Goal: Task Accomplishment & Management: Complete application form

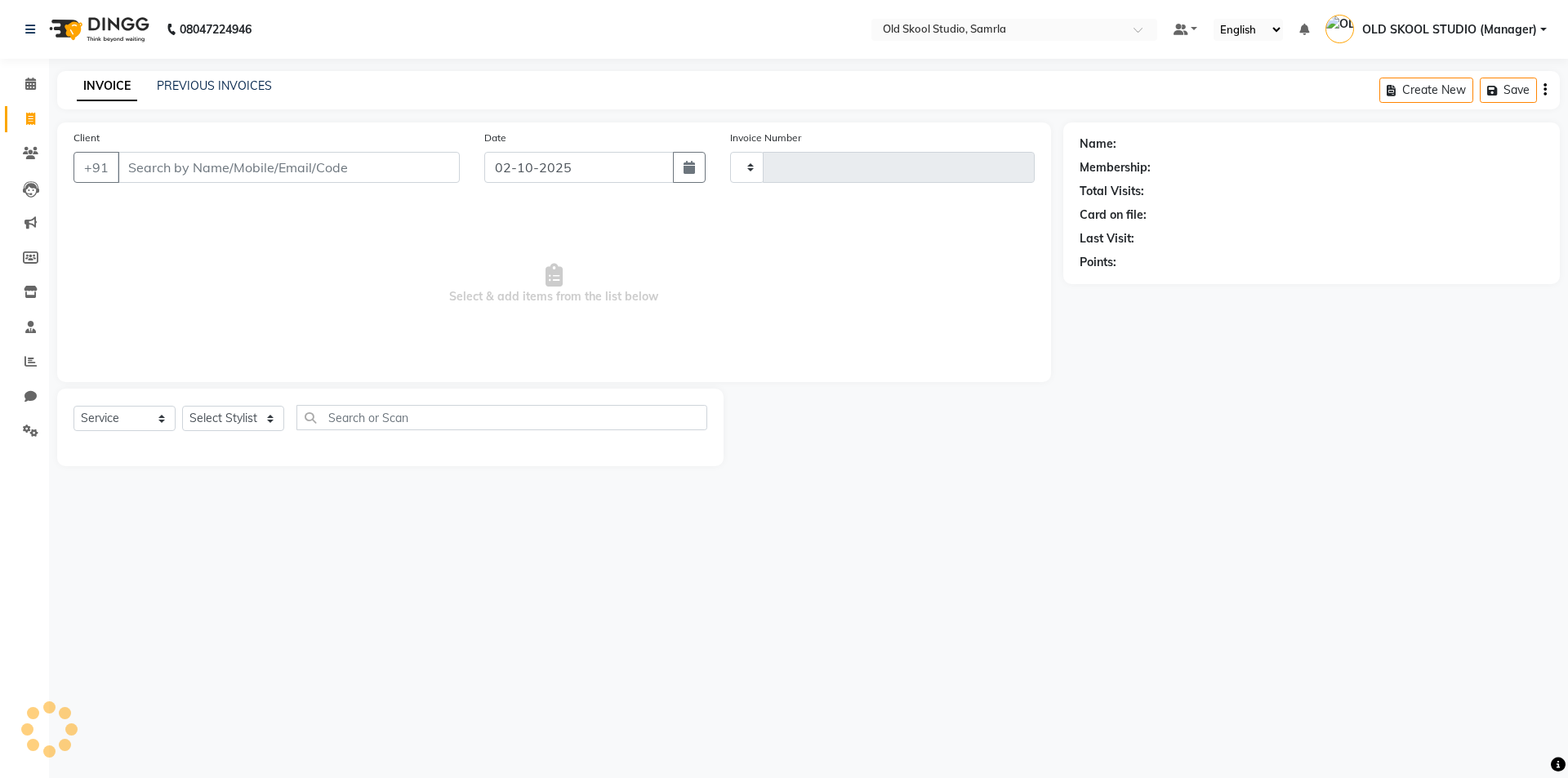
select select "service"
type input "0497"
select select "8041"
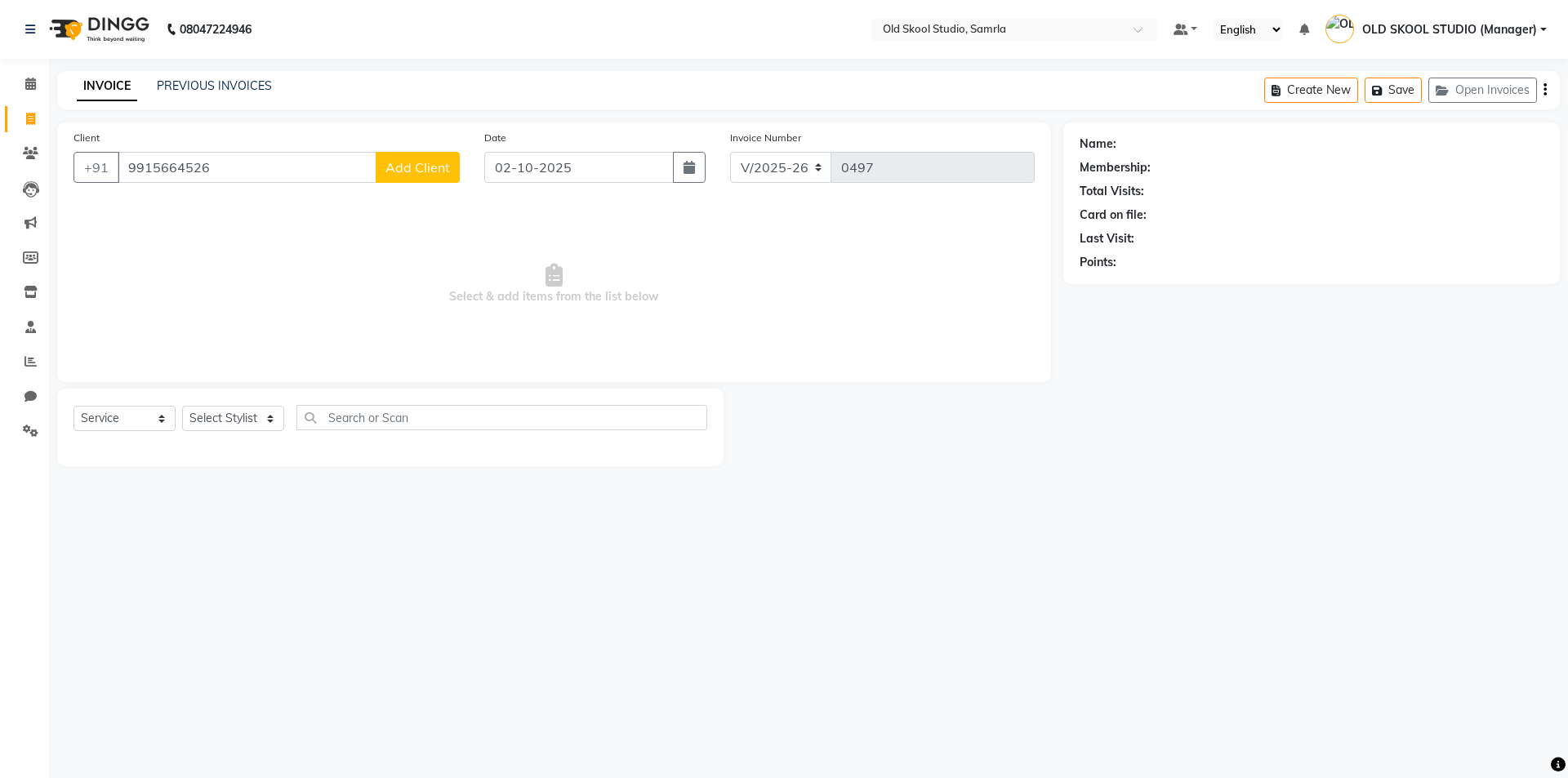
type input "9915664526"
click at [433, 168] on span "Add Client" at bounding box center [418, 167] width 64 height 16
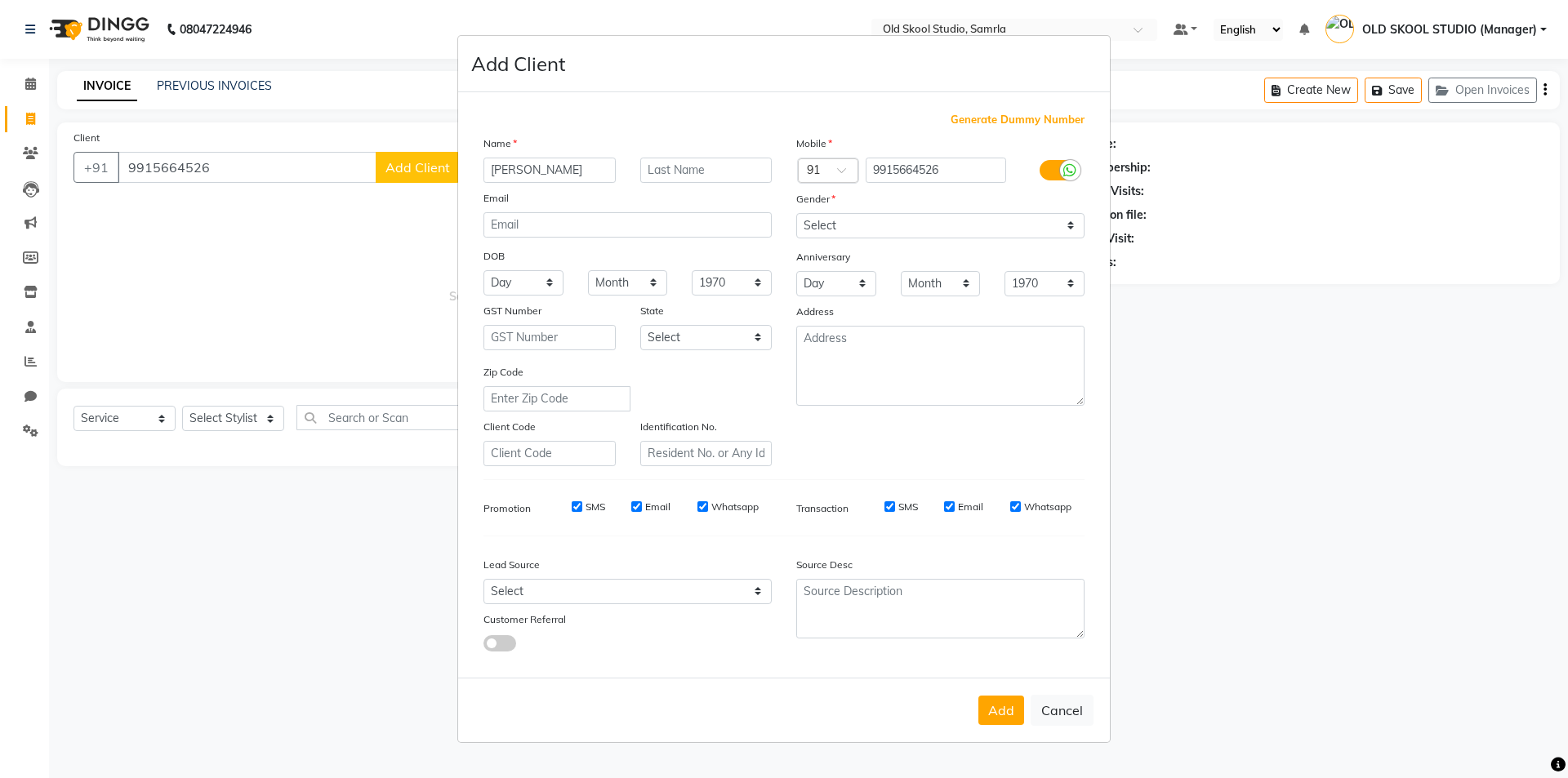
type input "[PERSON_NAME]"
click at [1023, 222] on select "Select [DEMOGRAPHIC_DATA] [DEMOGRAPHIC_DATA] Other Prefer Not To Say" at bounding box center [940, 225] width 288 height 25
select select "[DEMOGRAPHIC_DATA]"
click at [796, 213] on select "Select [DEMOGRAPHIC_DATA] [DEMOGRAPHIC_DATA] Other Prefer Not To Say" at bounding box center [940, 225] width 288 height 25
click at [990, 708] on button "Add" at bounding box center [1001, 710] width 46 height 29
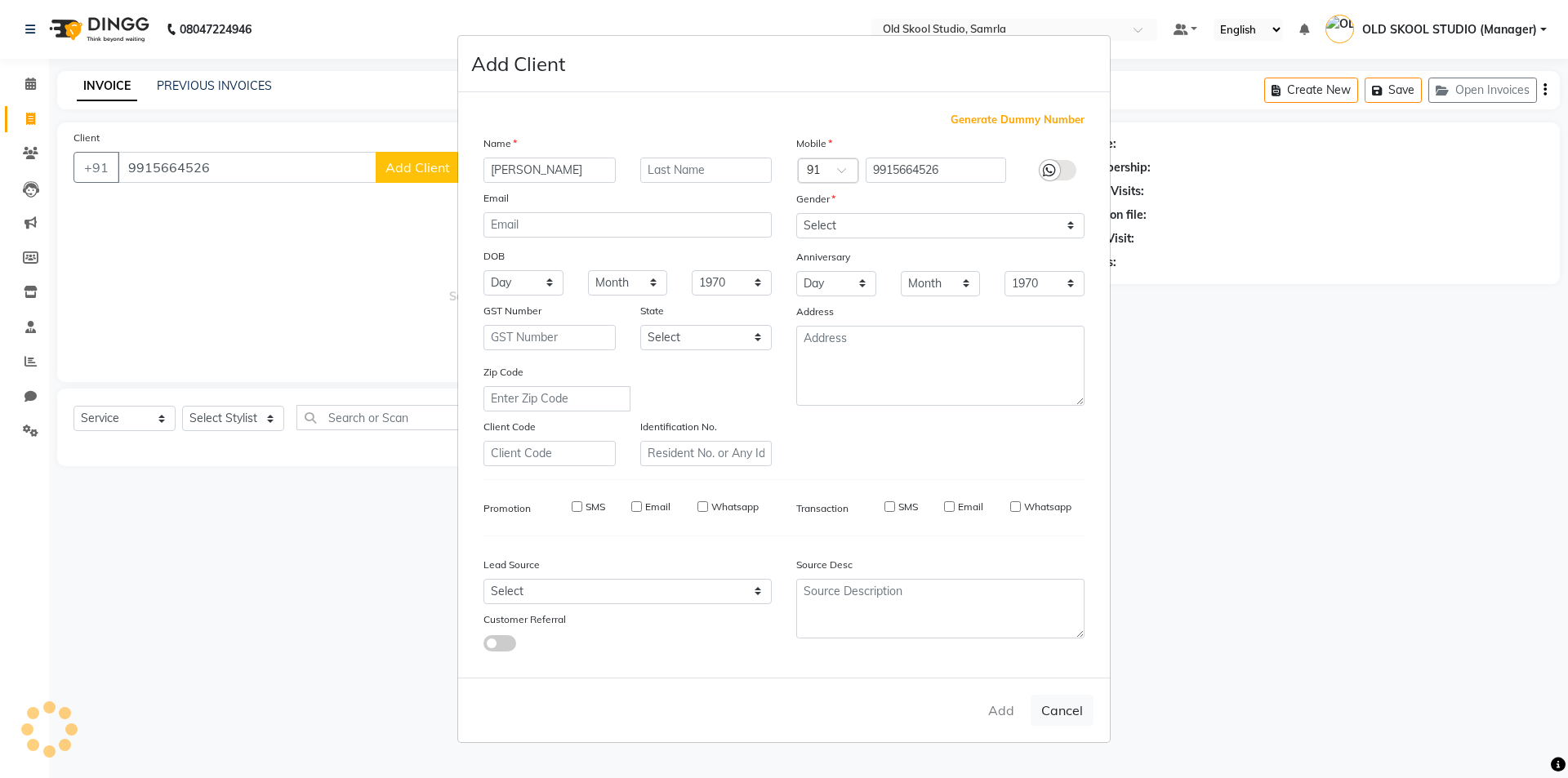
select select
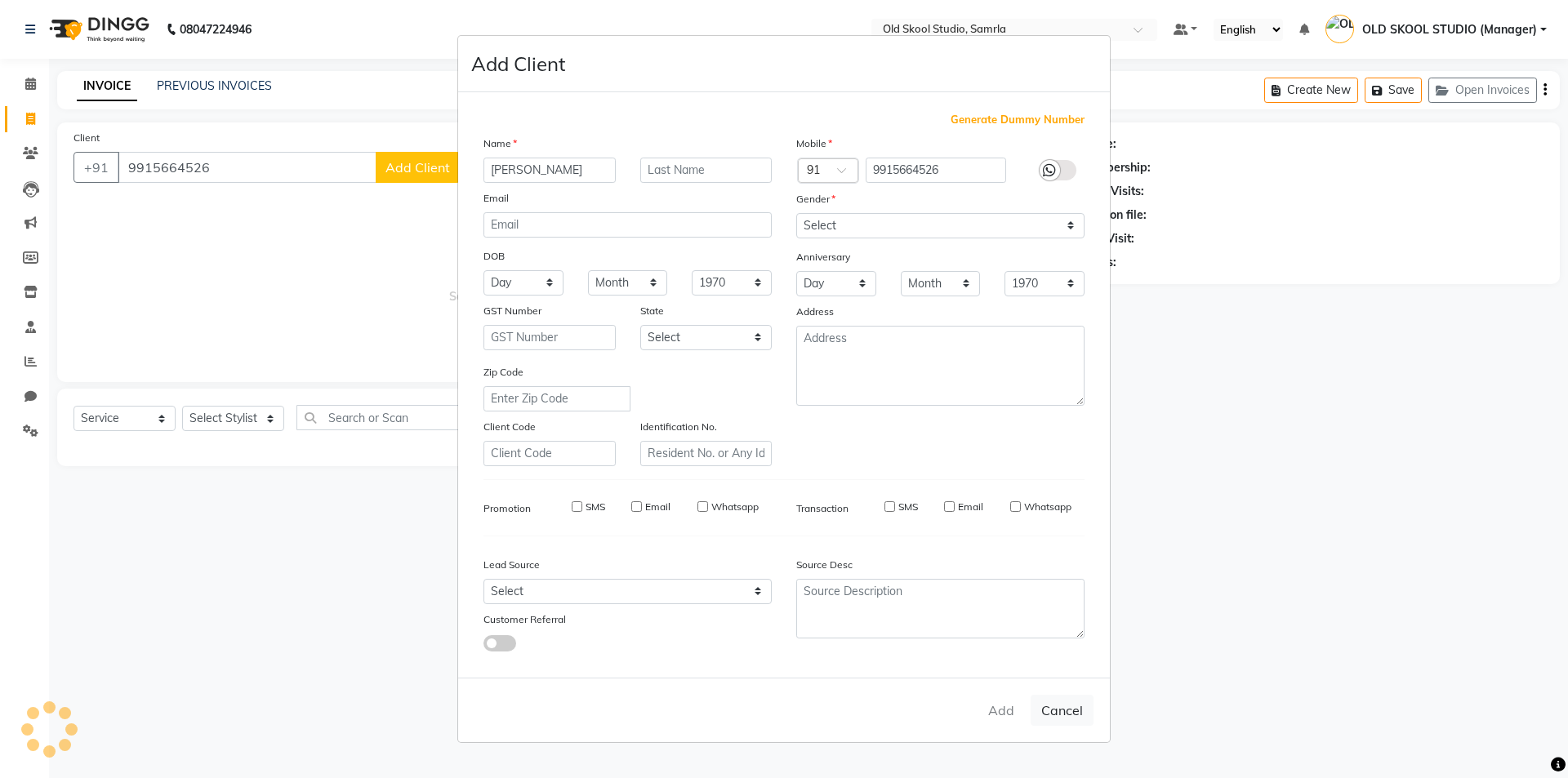
select select
checkbox input "false"
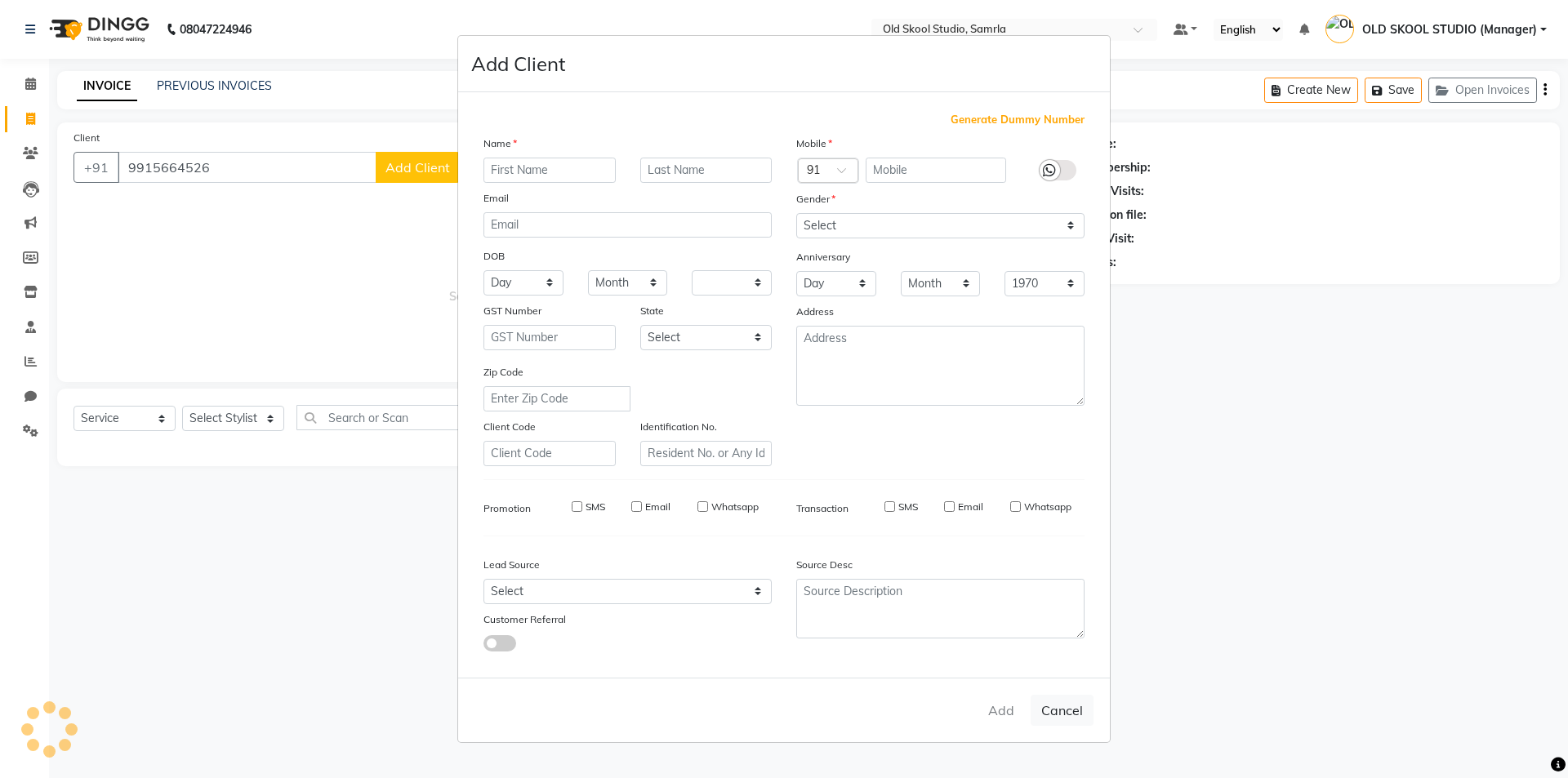
checkbox input "false"
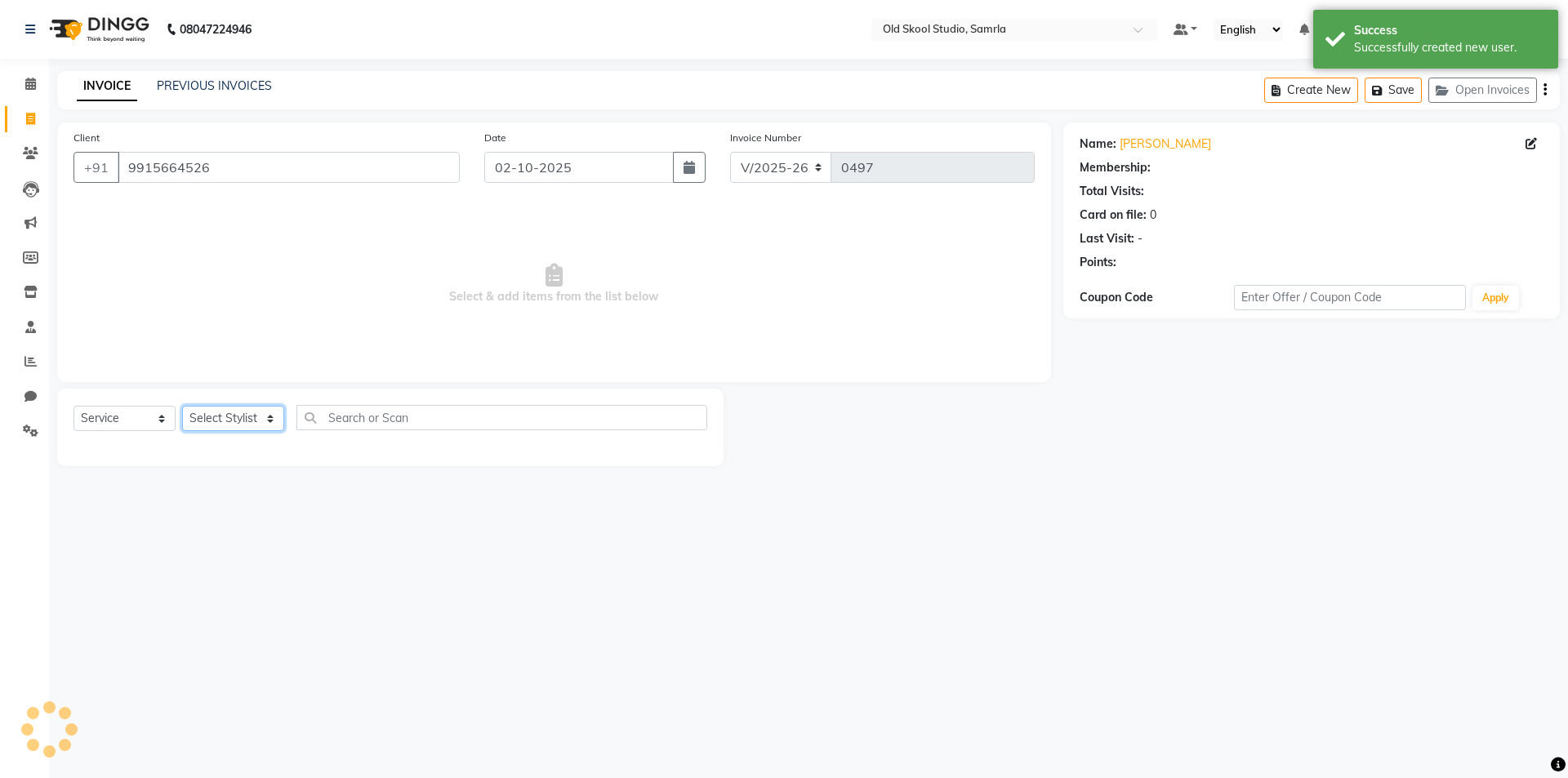
click at [246, 418] on select "Select Stylist" at bounding box center [233, 417] width 102 height 25
select select "1: Object"
click at [264, 427] on select "Select Stylist" at bounding box center [233, 417] width 102 height 25
click at [267, 423] on select "Select Stylist" at bounding box center [233, 417] width 102 height 25
click at [268, 422] on select "Select Stylist" at bounding box center [233, 417] width 102 height 25
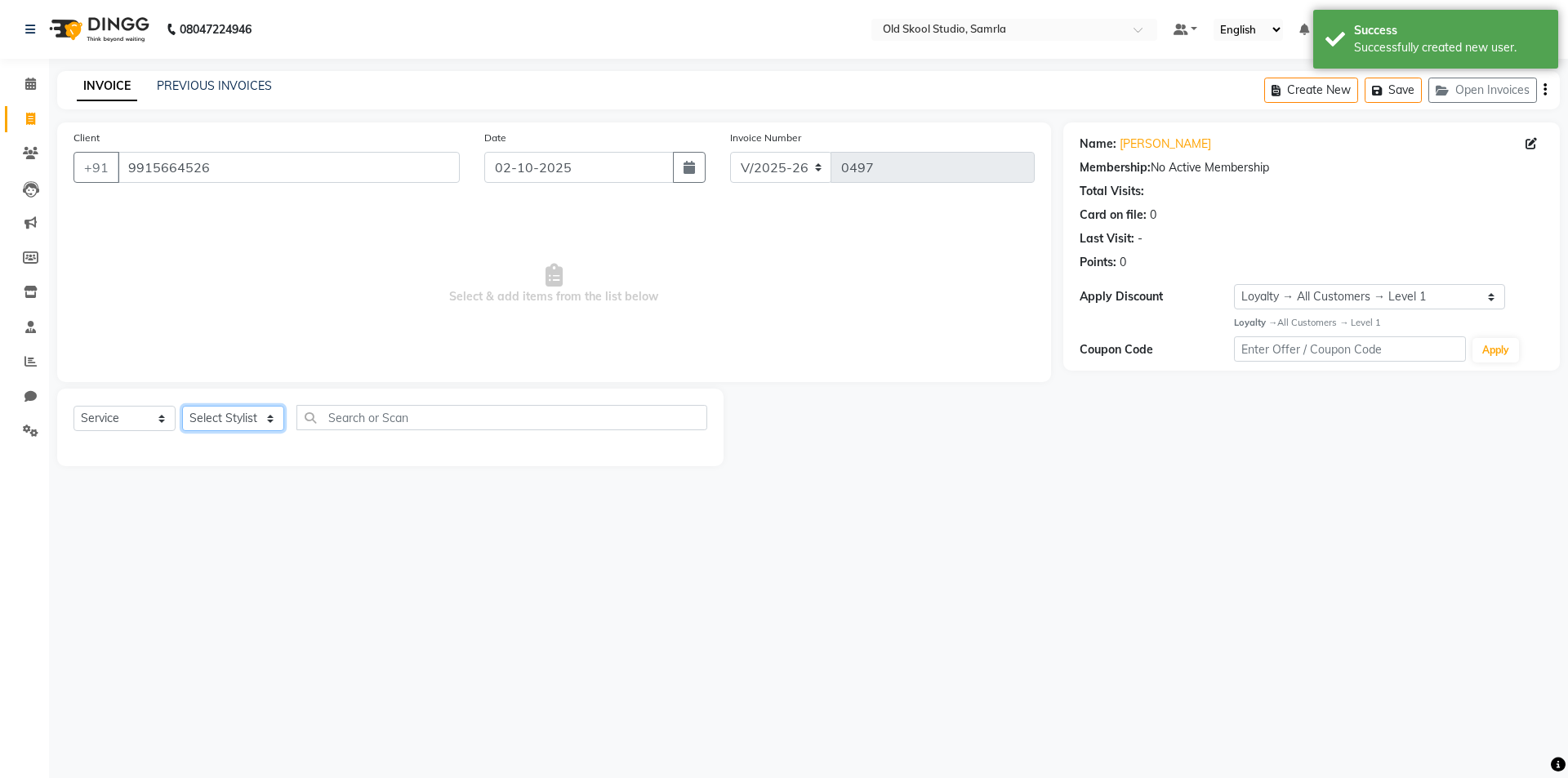
click at [271, 419] on select "Select Stylist" at bounding box center [233, 417] width 102 height 25
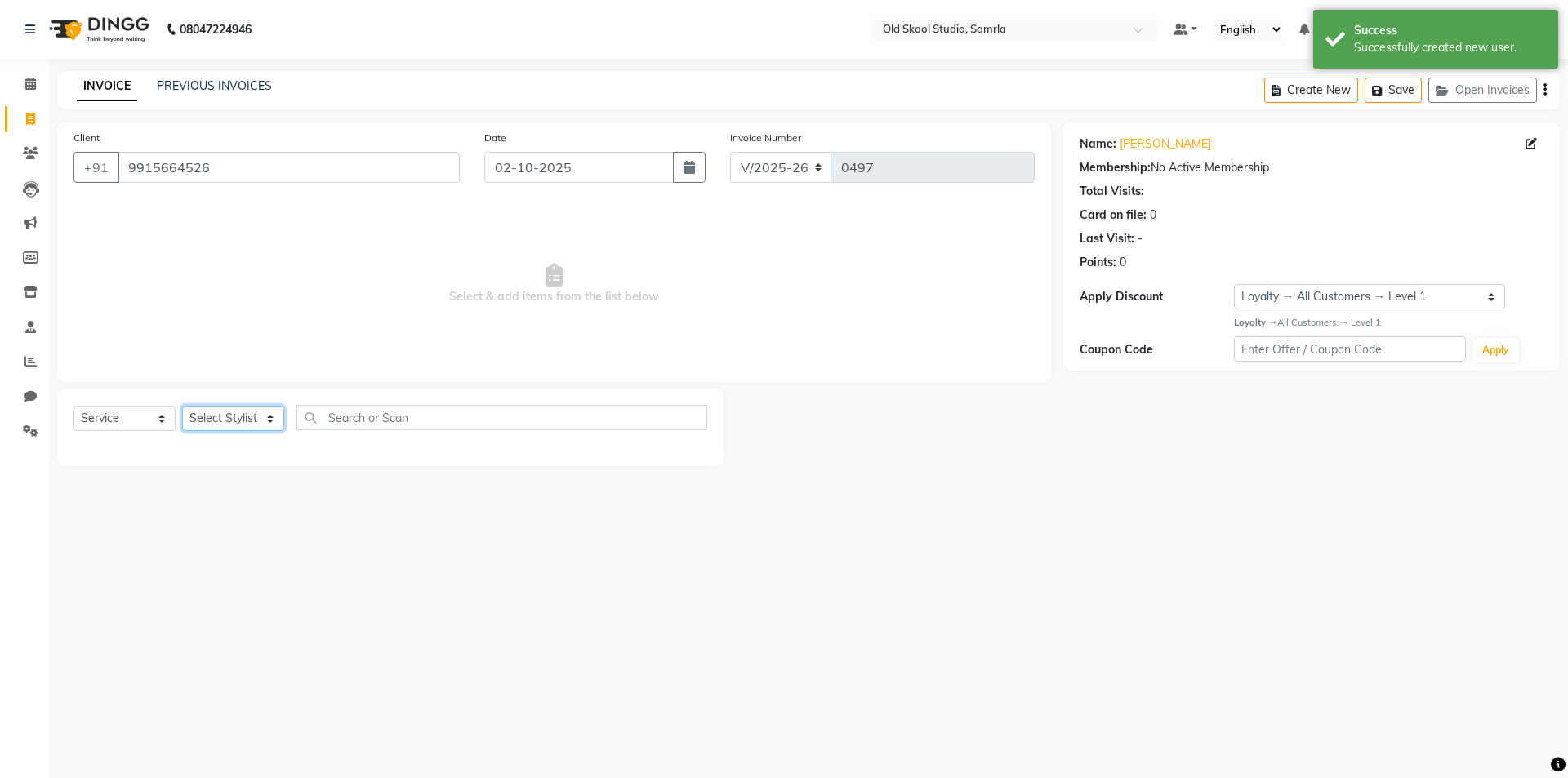
click at [258, 418] on select "Select Stylist" at bounding box center [233, 417] width 102 height 25
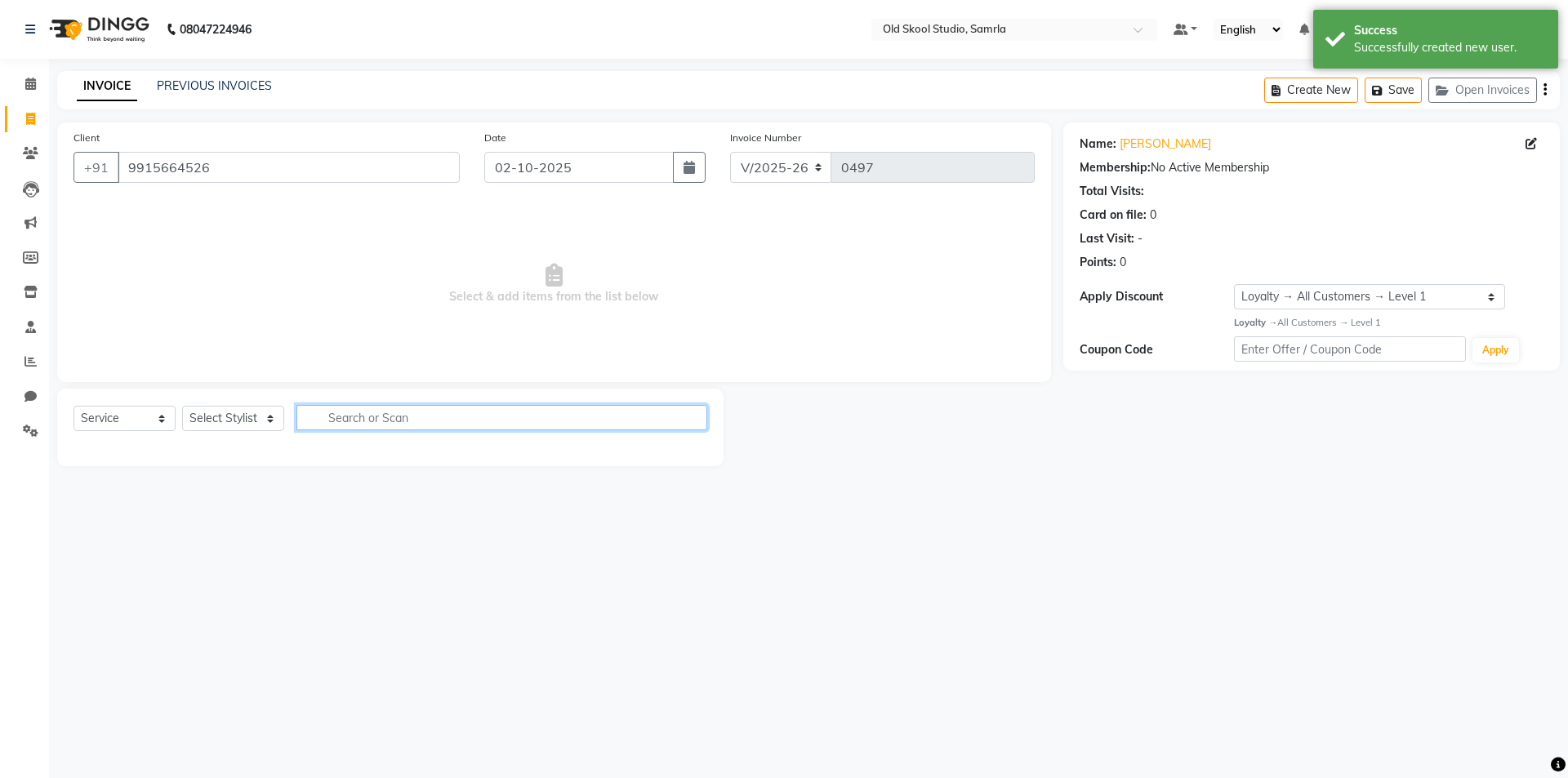
click at [391, 413] on input "text" at bounding box center [502, 416] width 411 height 25
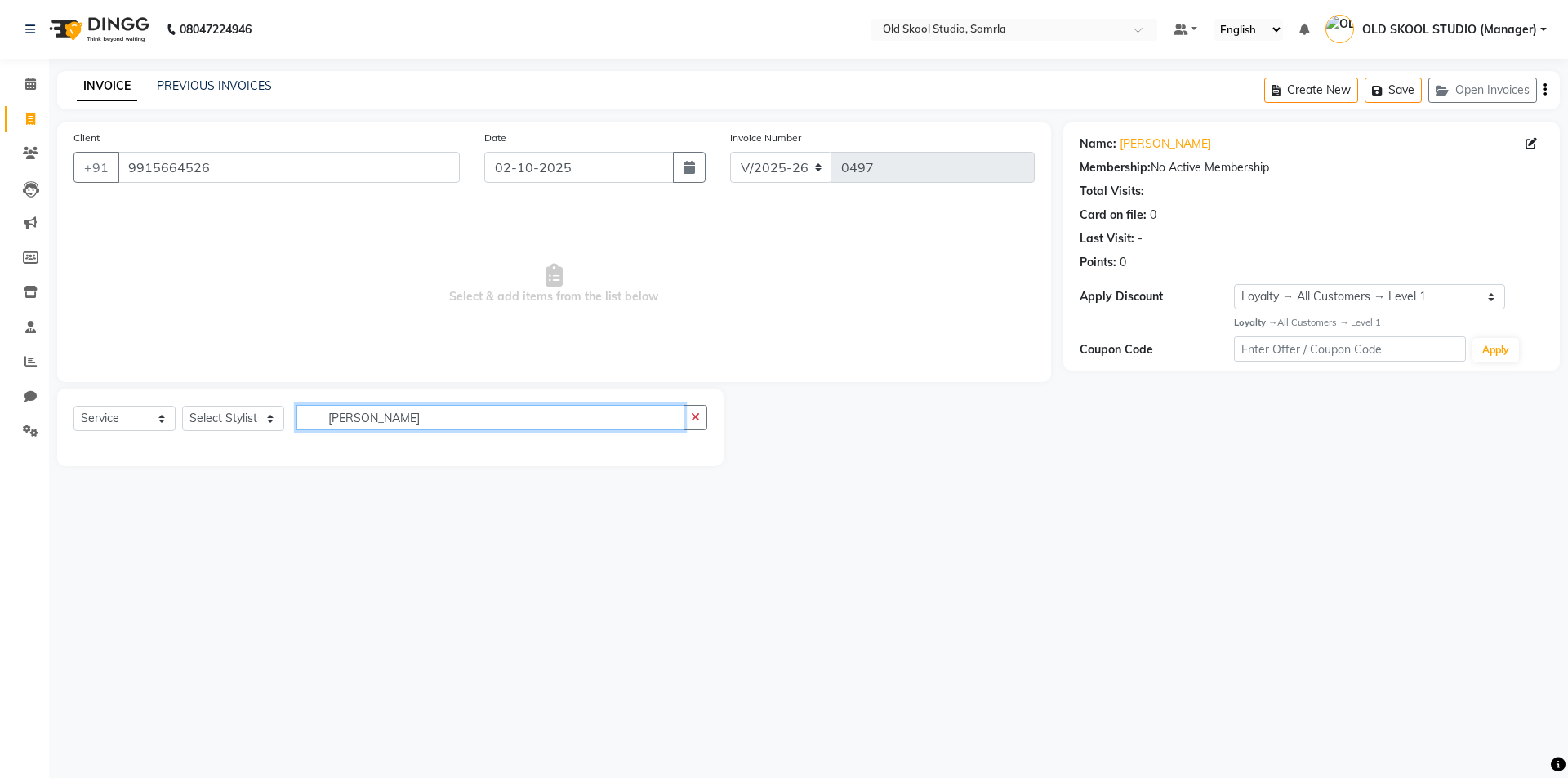
type input "[PERSON_NAME]"
click at [245, 423] on select "Select Stylist" at bounding box center [233, 417] width 102 height 25
click at [259, 420] on select "Select Stylist" at bounding box center [233, 417] width 102 height 25
click at [263, 419] on select "Select Stylist" at bounding box center [233, 417] width 102 height 25
click at [266, 419] on select "Select Stylist" at bounding box center [233, 417] width 102 height 25
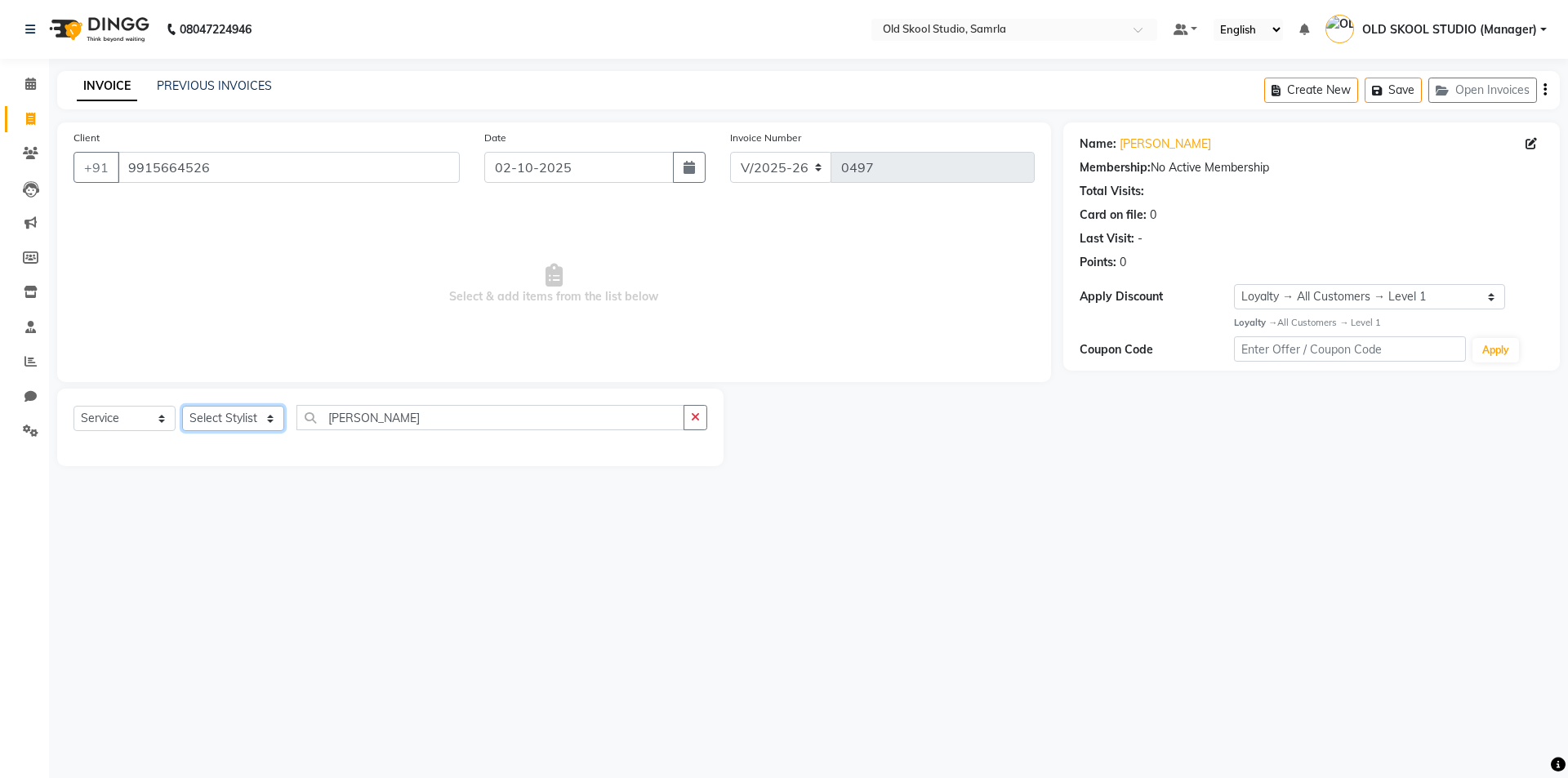
click at [266, 419] on select "Select Stylist" at bounding box center [233, 417] width 102 height 25
click at [230, 394] on div "Select Service Product Membership Package Voucher Prepaid Gift Card Select Styl…" at bounding box center [390, 427] width 666 height 77
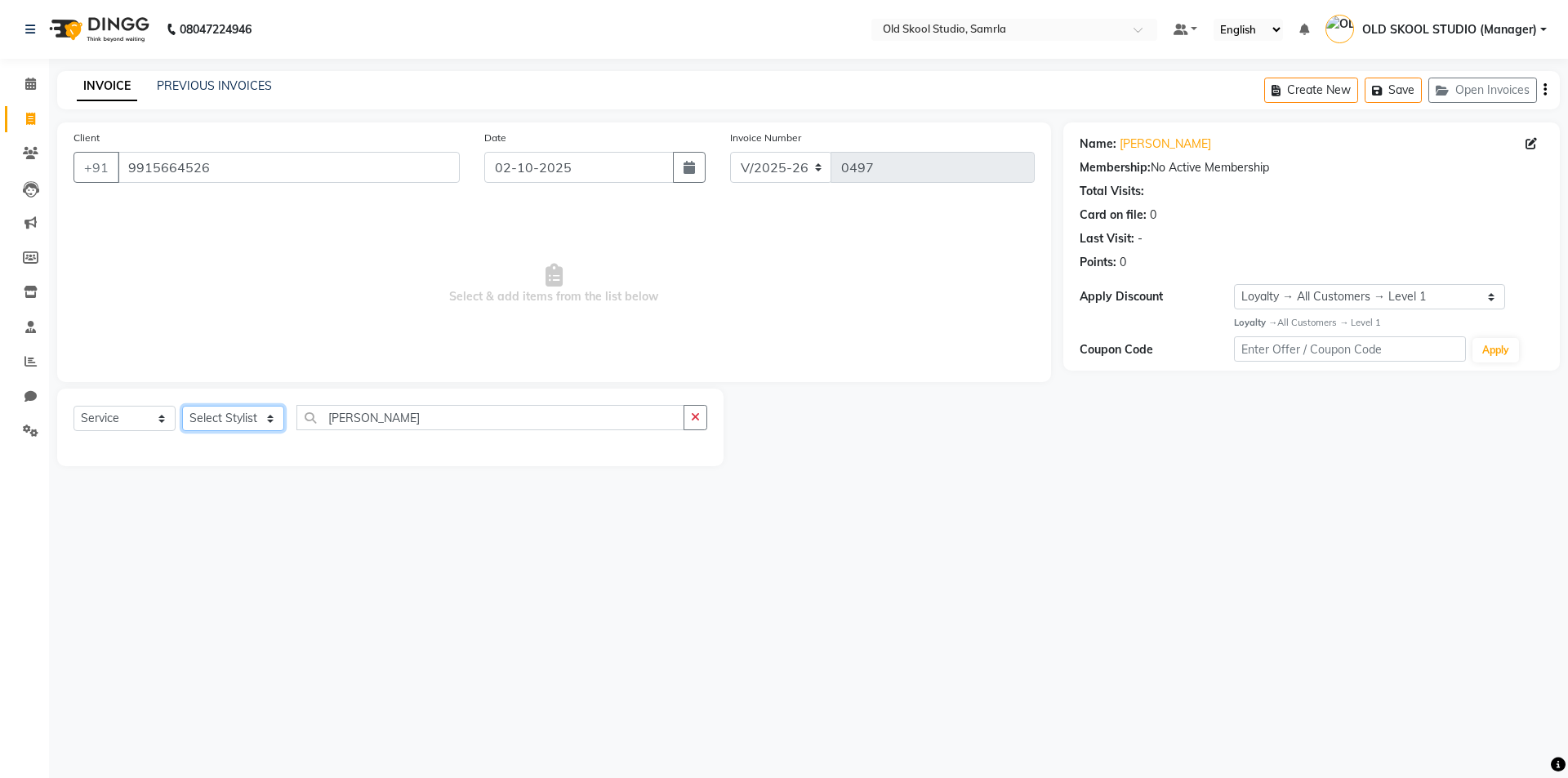
click at [233, 424] on select "Select Stylist" at bounding box center [233, 417] width 102 height 25
click at [233, 420] on select "Select Stylist" at bounding box center [233, 417] width 102 height 25
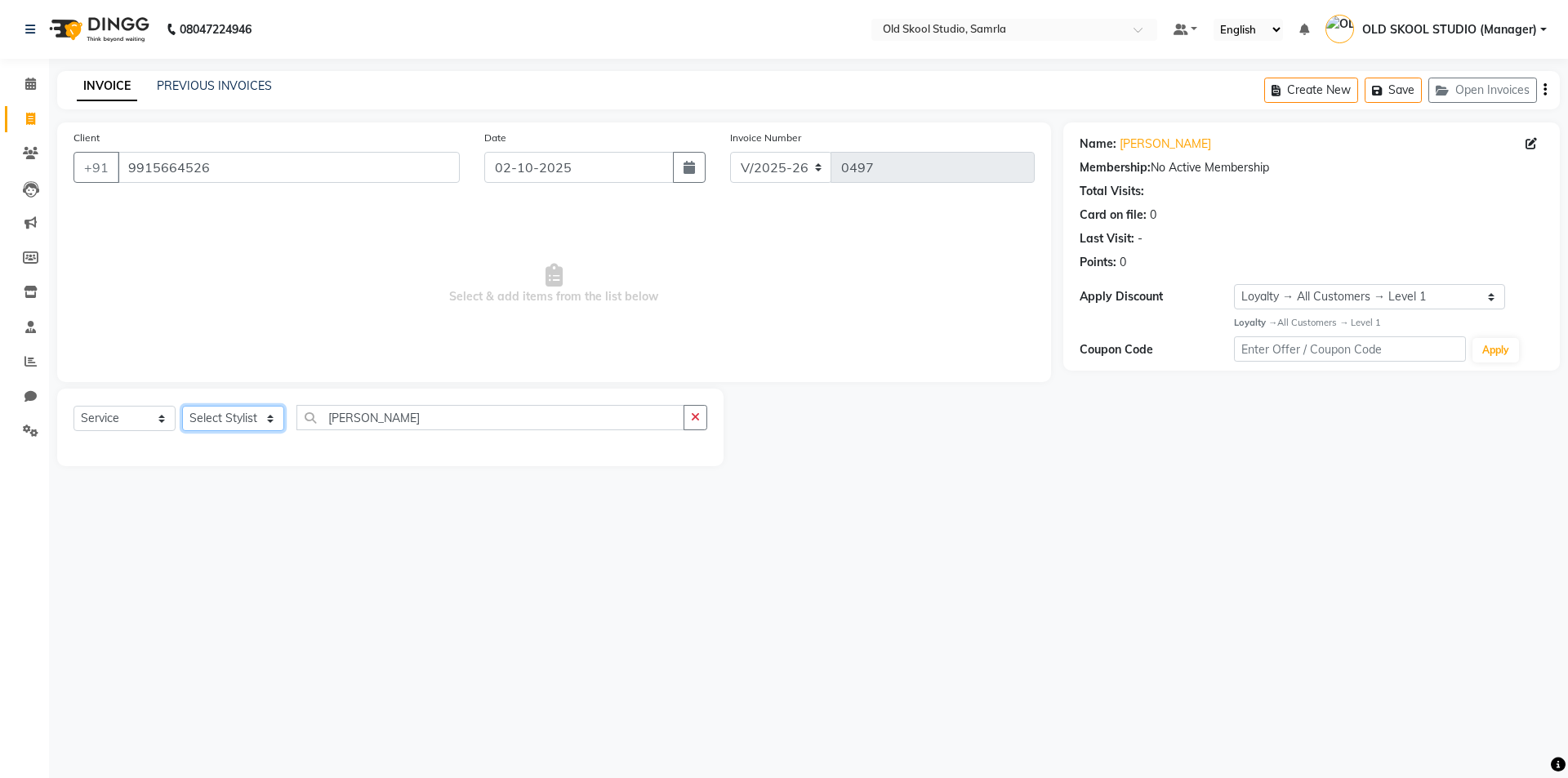
click at [182, 405] on select "Select Stylist" at bounding box center [233, 417] width 102 height 25
click at [278, 420] on select "Select Stylist" at bounding box center [233, 417] width 102 height 25
click at [272, 419] on select "Select Stylist" at bounding box center [233, 417] width 102 height 25
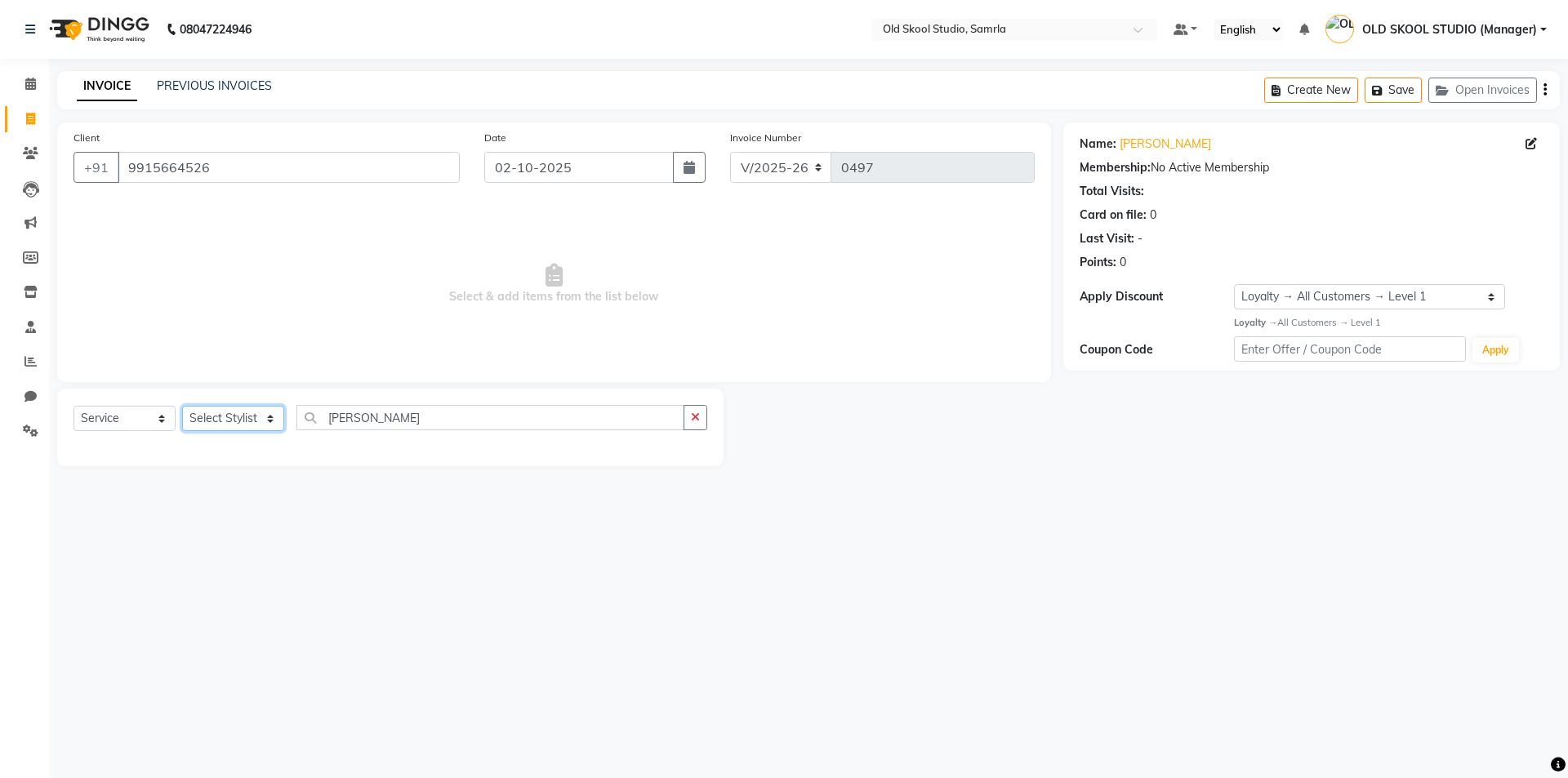
click at [272, 419] on select "Select Stylist" at bounding box center [233, 417] width 102 height 25
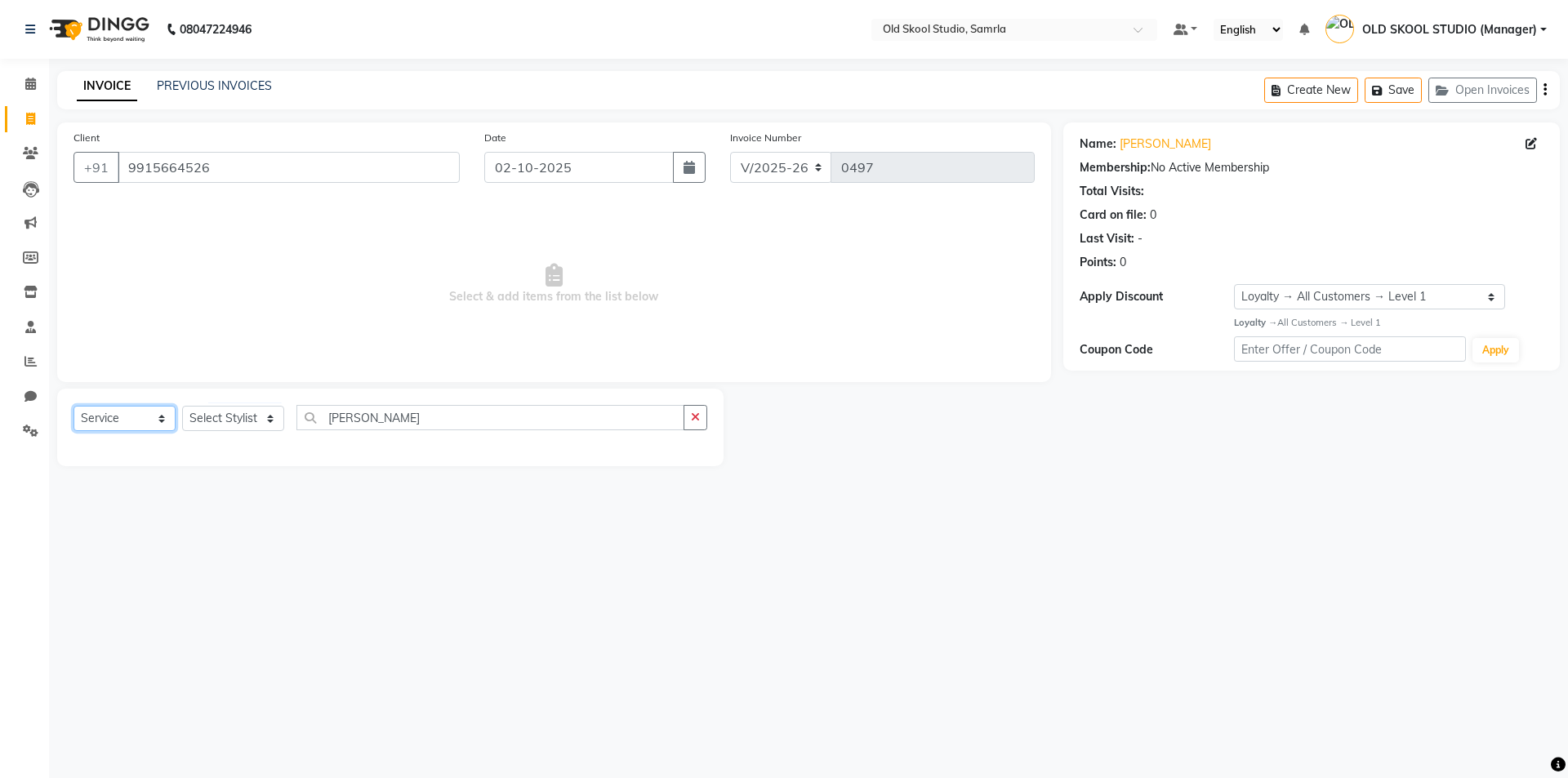
click at [156, 423] on select "Select Service Product Membership Package Voucher Prepaid Gift Card" at bounding box center [125, 417] width 102 height 25
click at [206, 420] on select "Select Stylist" at bounding box center [233, 417] width 102 height 25
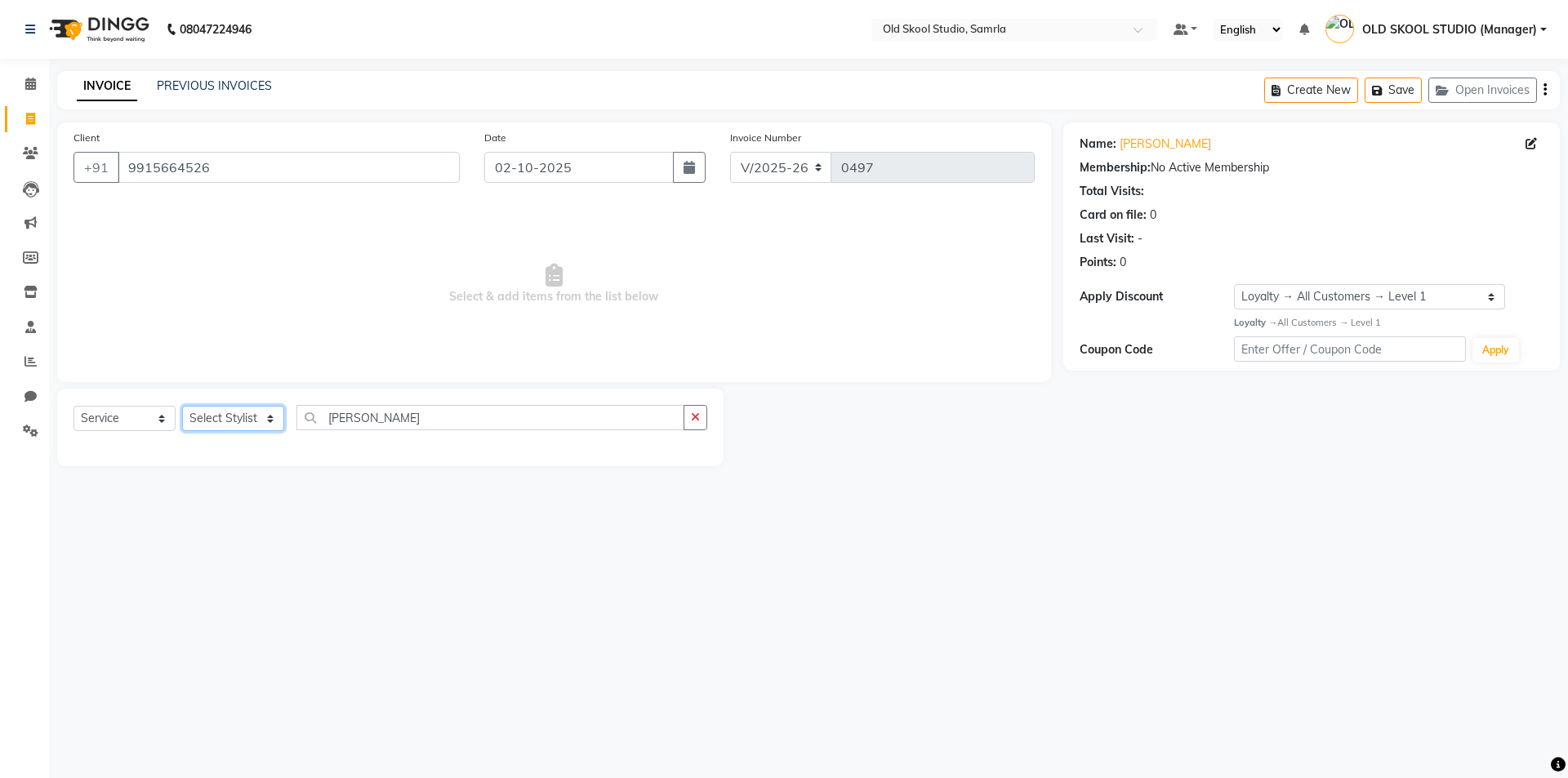
click at [206, 420] on select "Select Stylist" at bounding box center [233, 417] width 102 height 25
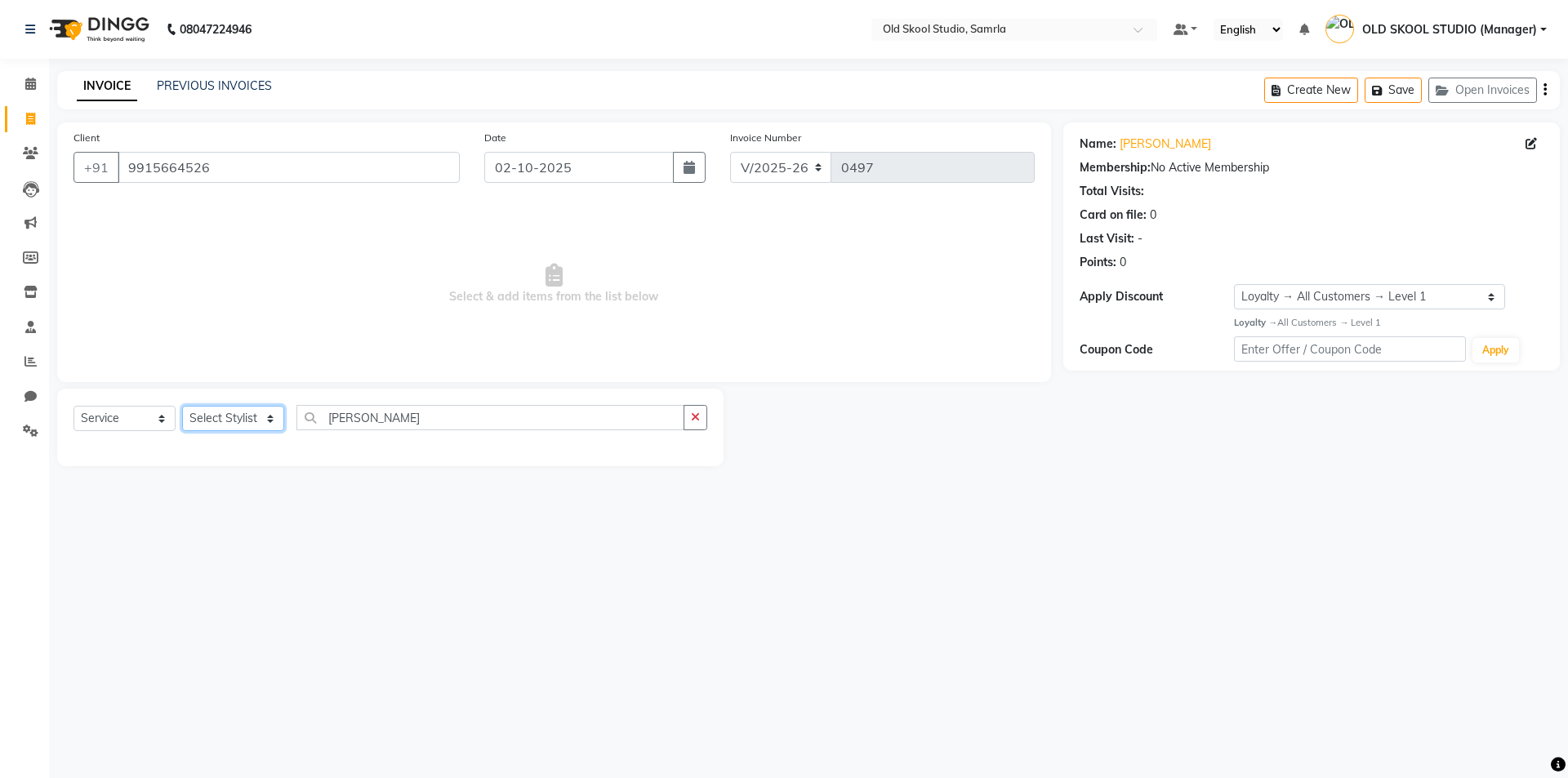
click at [206, 420] on select "Select Stylist" at bounding box center [233, 417] width 102 height 25
click at [209, 419] on select "Select Stylist" at bounding box center [233, 417] width 102 height 25
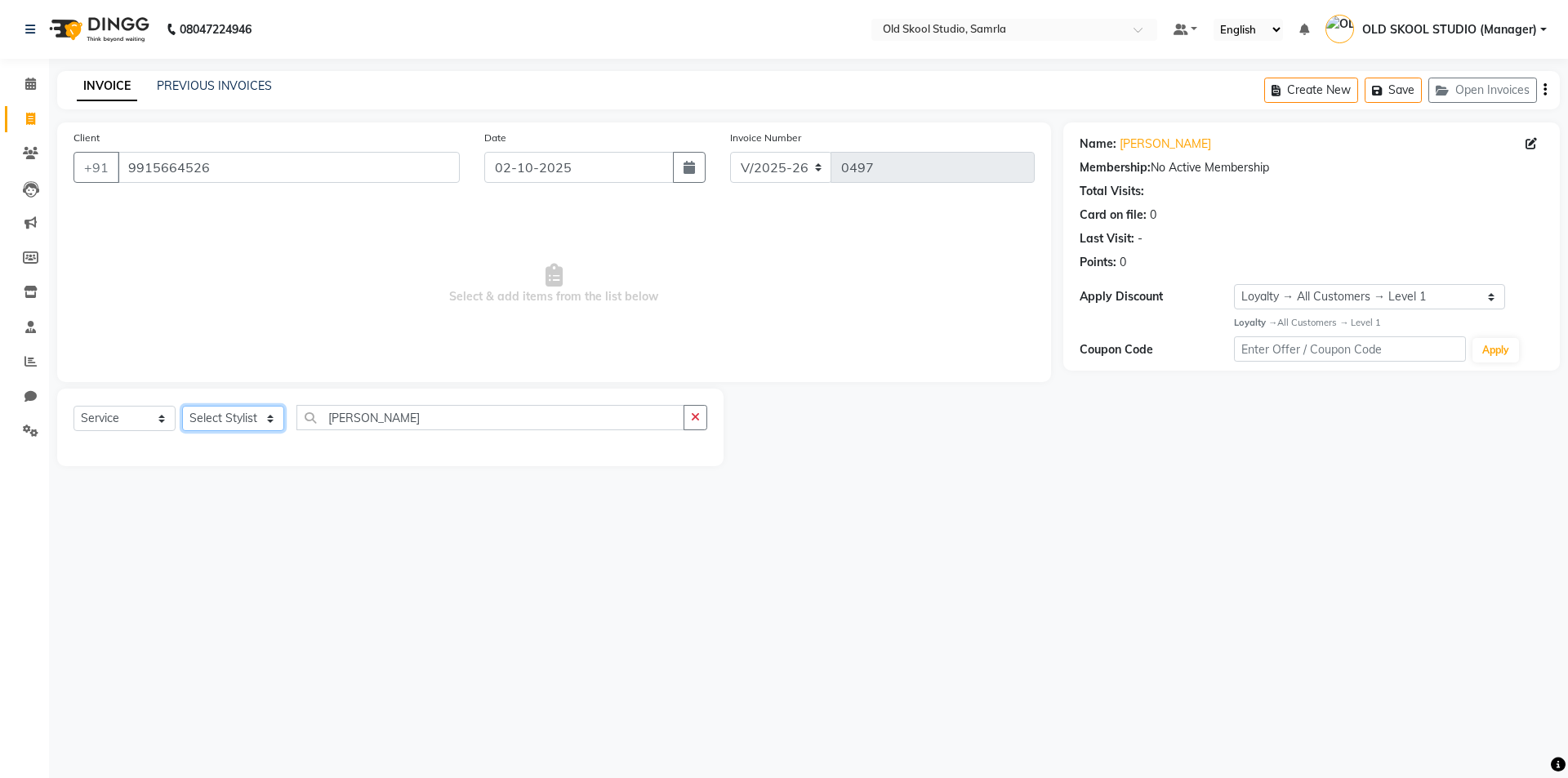
click at [209, 419] on select "Select Stylist" at bounding box center [233, 417] width 102 height 25
click at [238, 424] on select "Select Stylist" at bounding box center [233, 417] width 102 height 25
click at [284, 424] on div "Select Service Product Membership Package Voucher Prepaid Gift Card Select Styl…" at bounding box center [390, 423] width 633 height 39
click at [265, 423] on select "Select Stylist" at bounding box center [233, 417] width 102 height 25
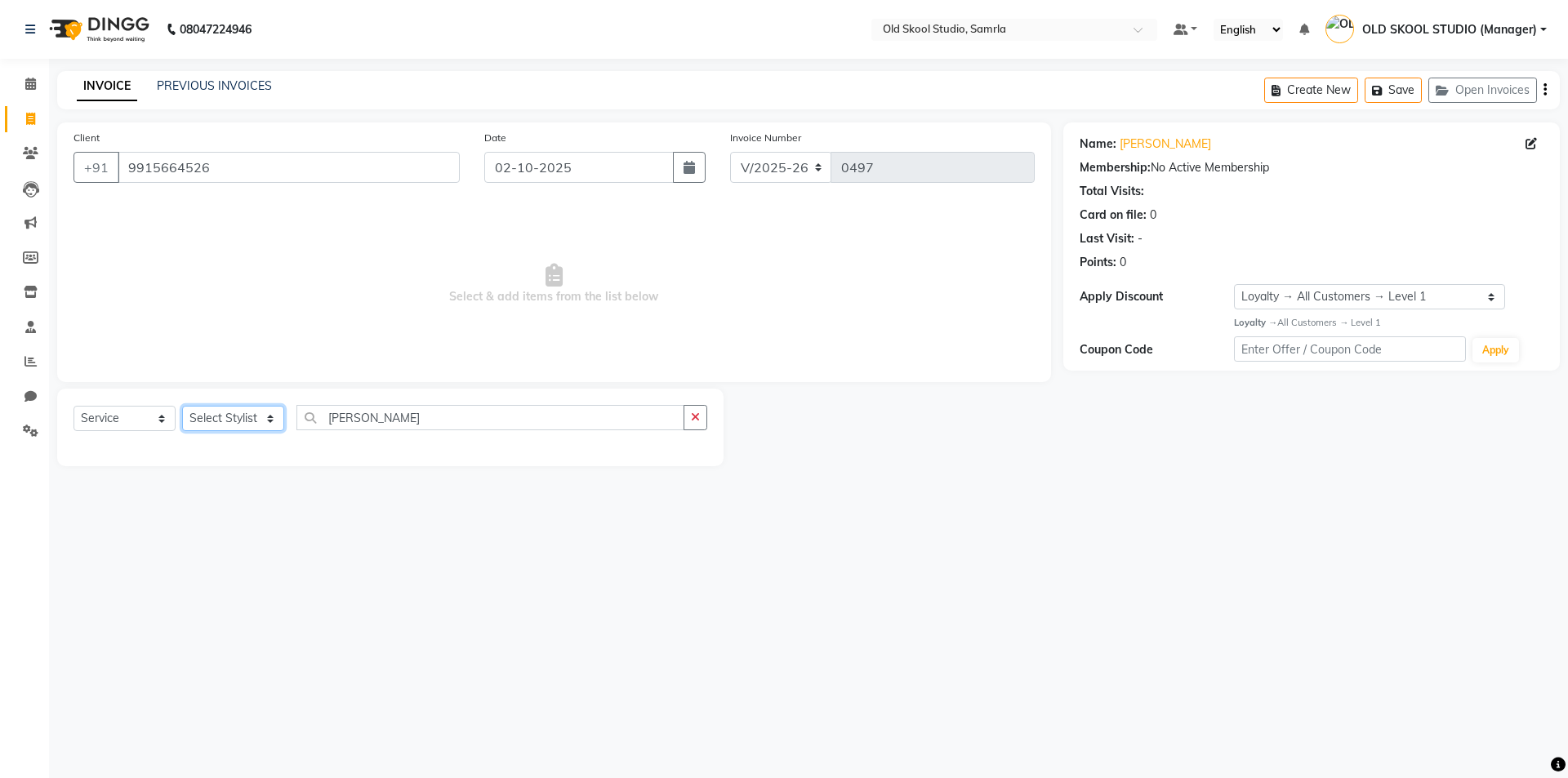
click at [265, 423] on select "Select Stylist" at bounding box center [233, 417] width 102 height 25
drag, startPoint x: 124, startPoint y: 166, endPoint x: 286, endPoint y: 179, distance: 162.5
click at [286, 179] on input "9915664526" at bounding box center [289, 167] width 342 height 31
click at [250, 420] on select "Select Stylist" at bounding box center [233, 417] width 102 height 25
click at [252, 421] on select "Select Stylist" at bounding box center [233, 417] width 102 height 25
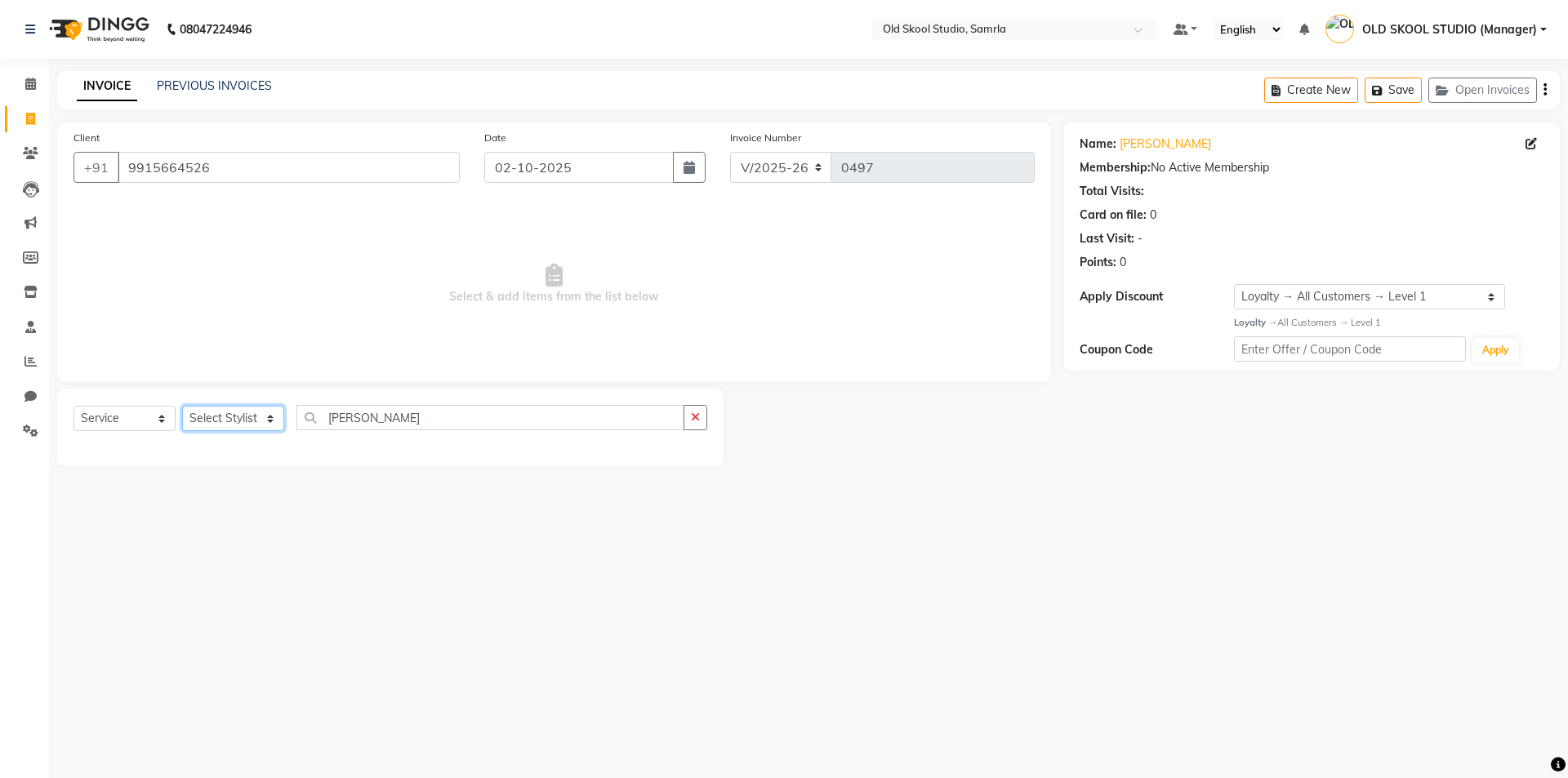
click at [253, 421] on select "Select Stylist" at bounding box center [233, 417] width 102 height 25
click at [254, 421] on select "Select Stylist" at bounding box center [233, 417] width 102 height 25
click at [258, 419] on select "Select Stylist" at bounding box center [233, 417] width 102 height 25
click at [272, 422] on select "Select Stylist" at bounding box center [233, 417] width 102 height 25
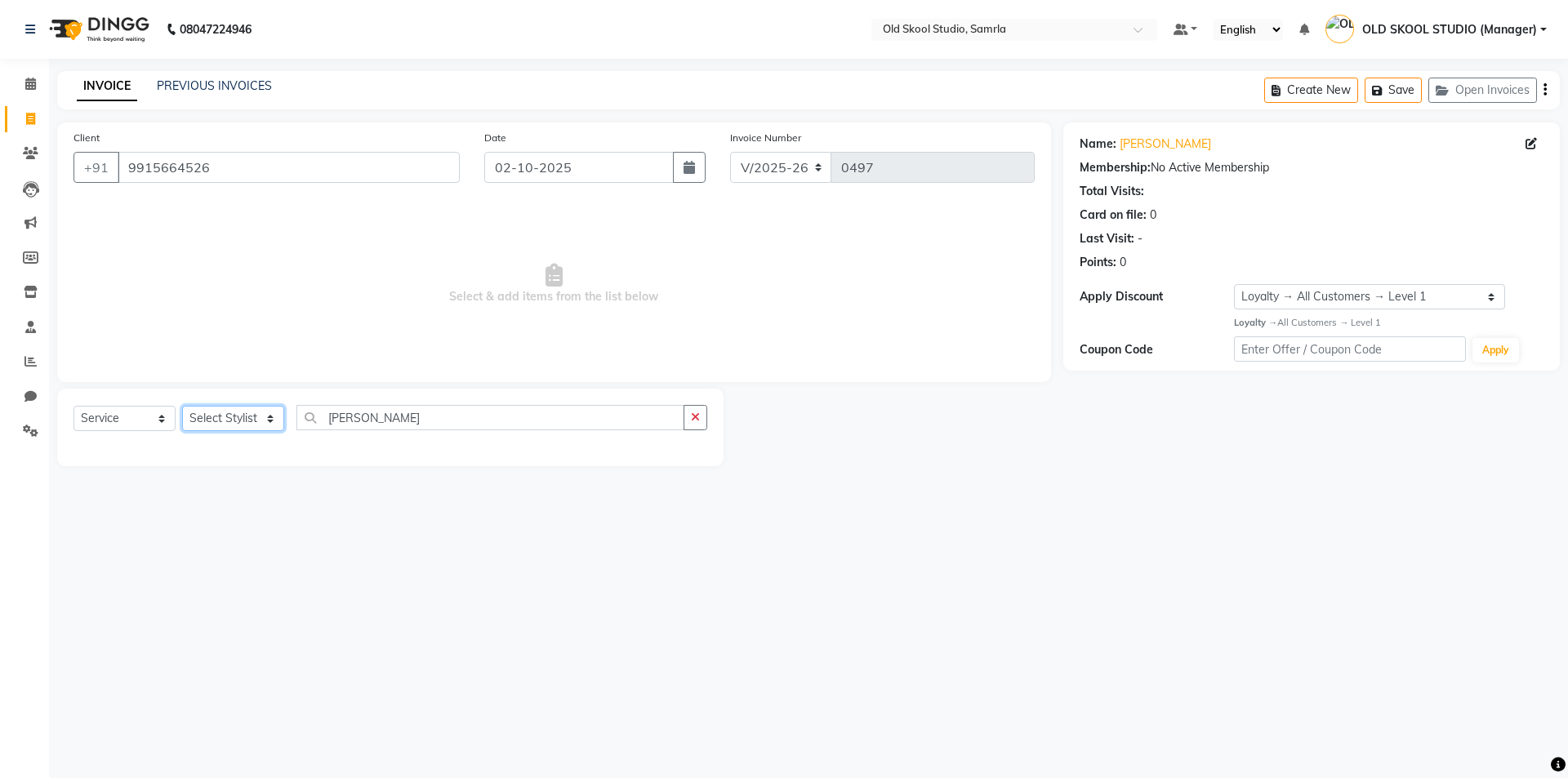
click at [272, 422] on select "Select Stylist" at bounding box center [233, 417] width 102 height 25
click at [272, 417] on select "Select Stylist" at bounding box center [233, 417] width 102 height 25
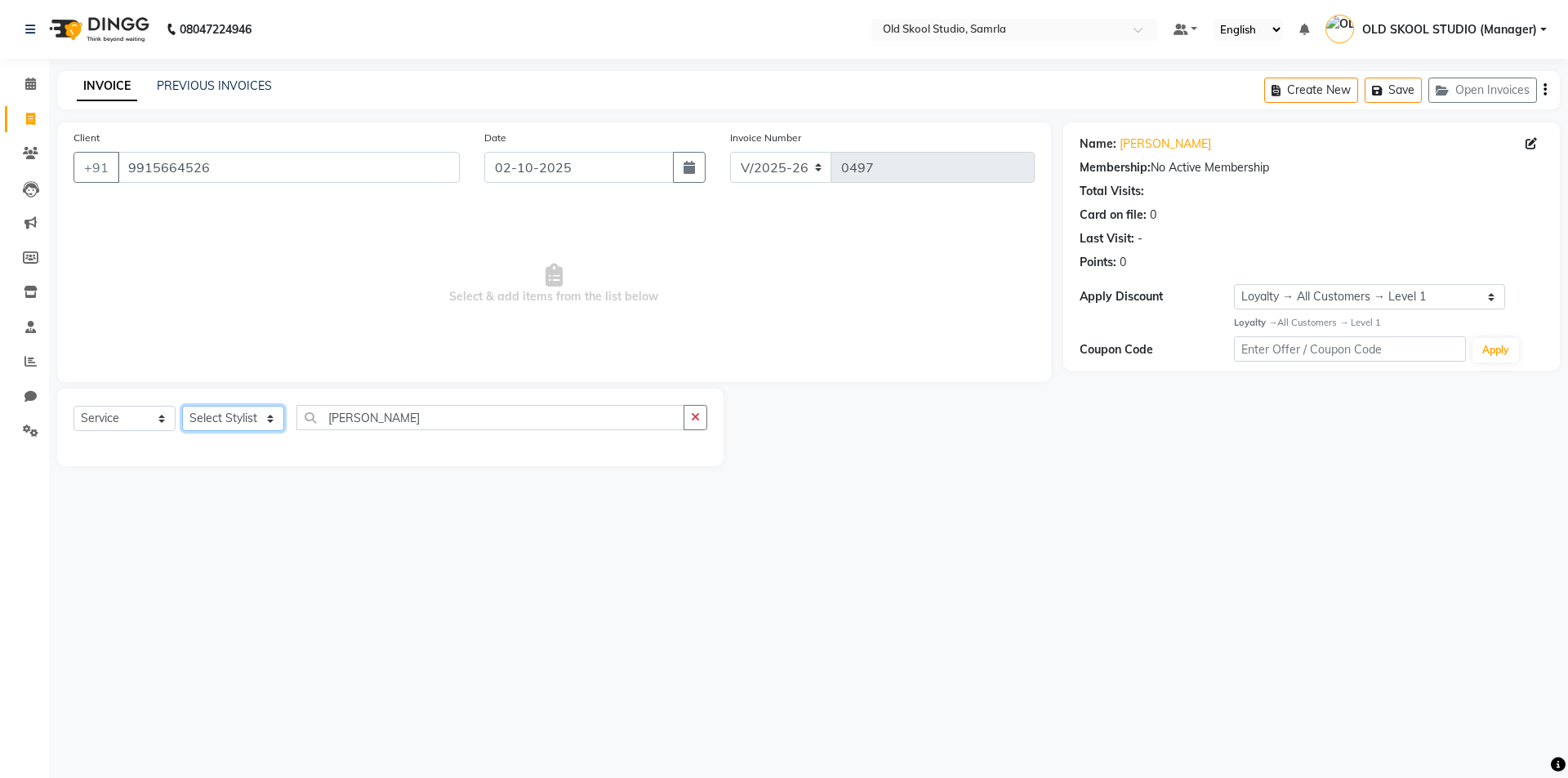
click at [272, 417] on select "Select Stylist" at bounding box center [233, 417] width 102 height 25
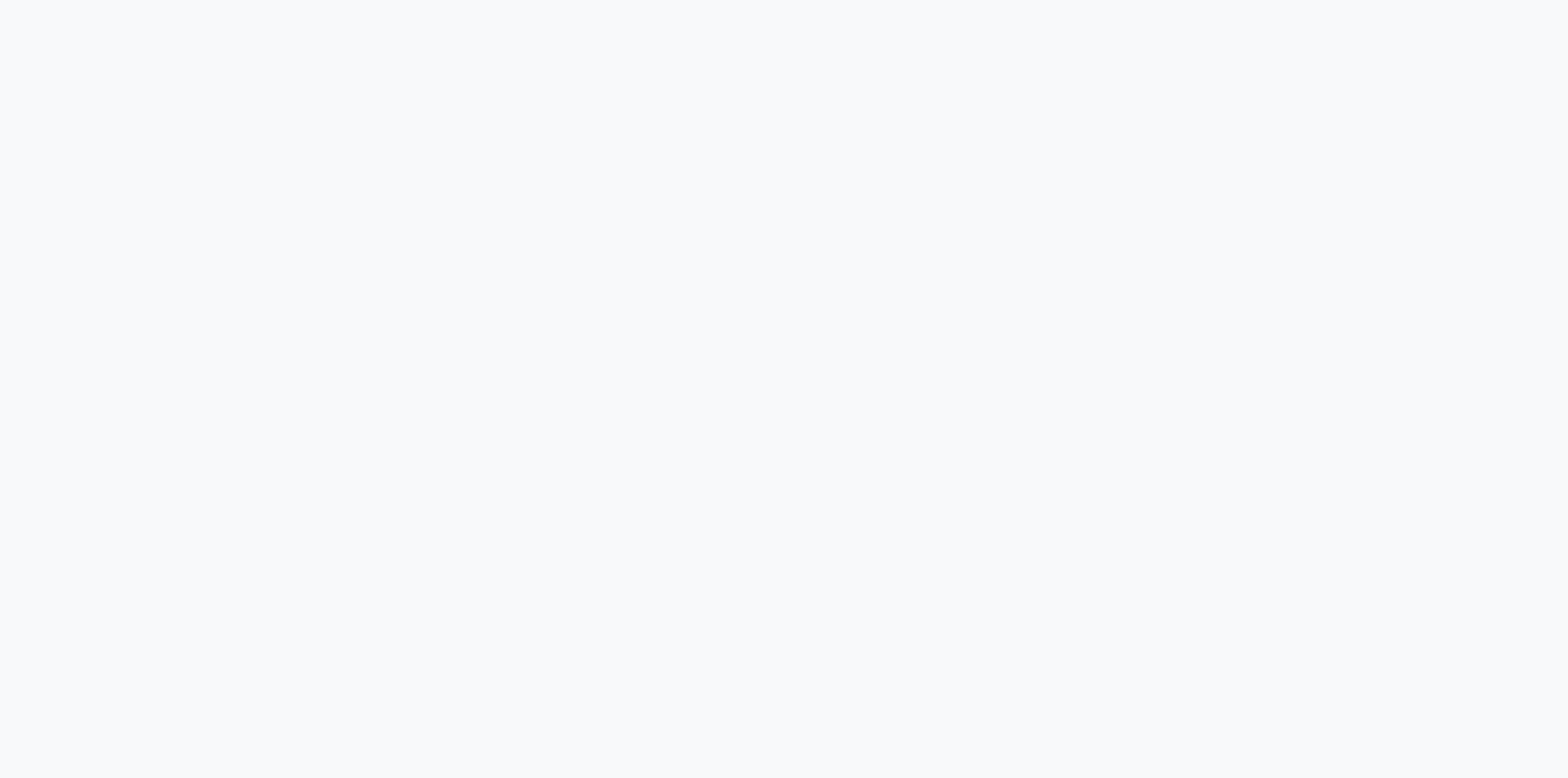
select select "8041"
select select "service"
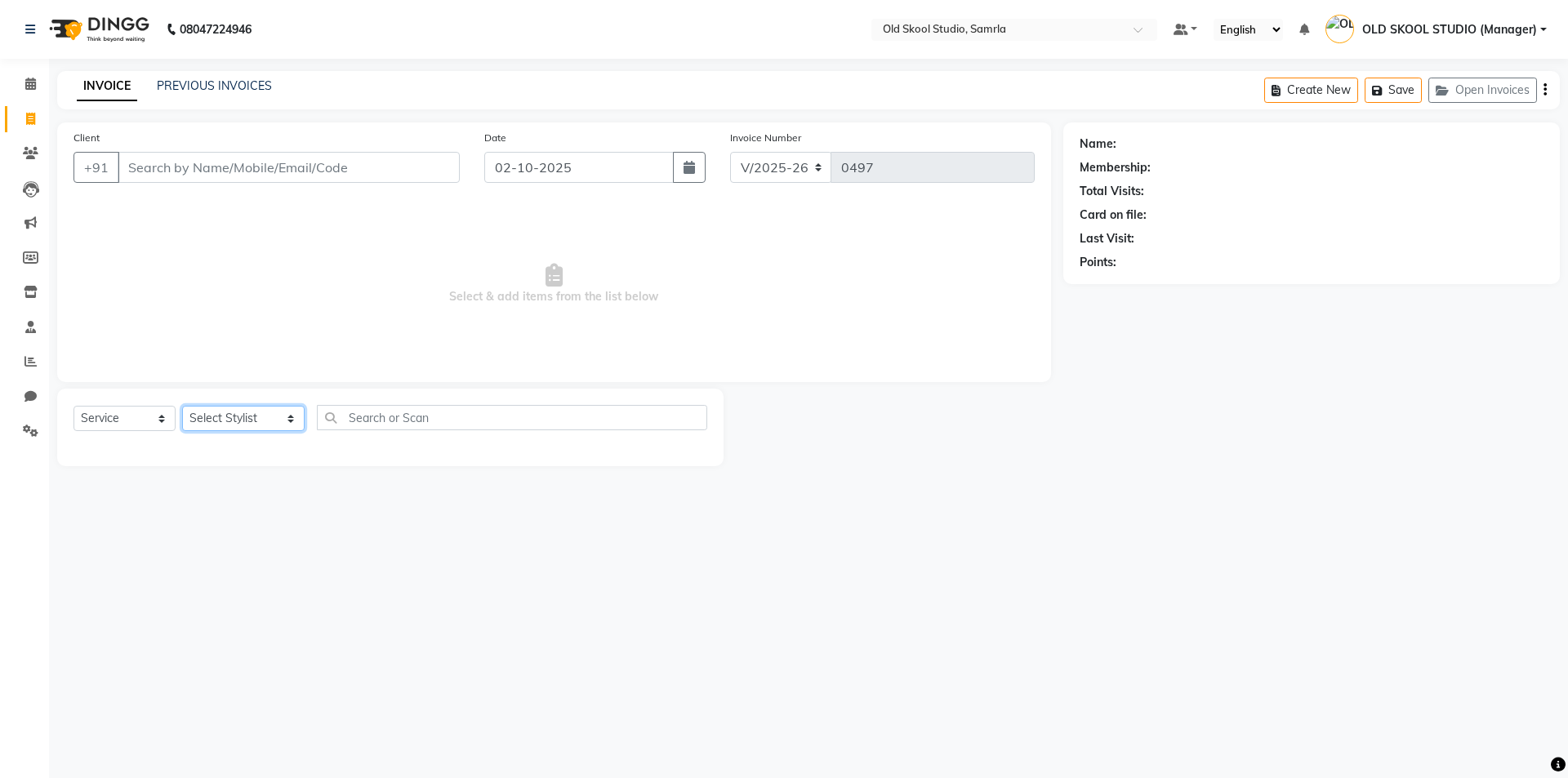
click at [287, 419] on select "Select Stylist ekampreet kaur gagandeepkaur jaspreet mehak OLD SKOOL STUDIO (Ma…" at bounding box center [243, 417] width 123 height 25
click at [297, 414] on select "Select Stylist ekampreet kaur gagandeepkaur jaspreet mehak OLD SKOOL STUDIO (Ma…" at bounding box center [243, 417] width 123 height 25
select select "92040"
click at [182, 405] on select "Select Stylist ekampreet kaur gagandeepkaur jaspreet mehak OLD SKOOL STUDIO (Ma…" at bounding box center [243, 417] width 123 height 25
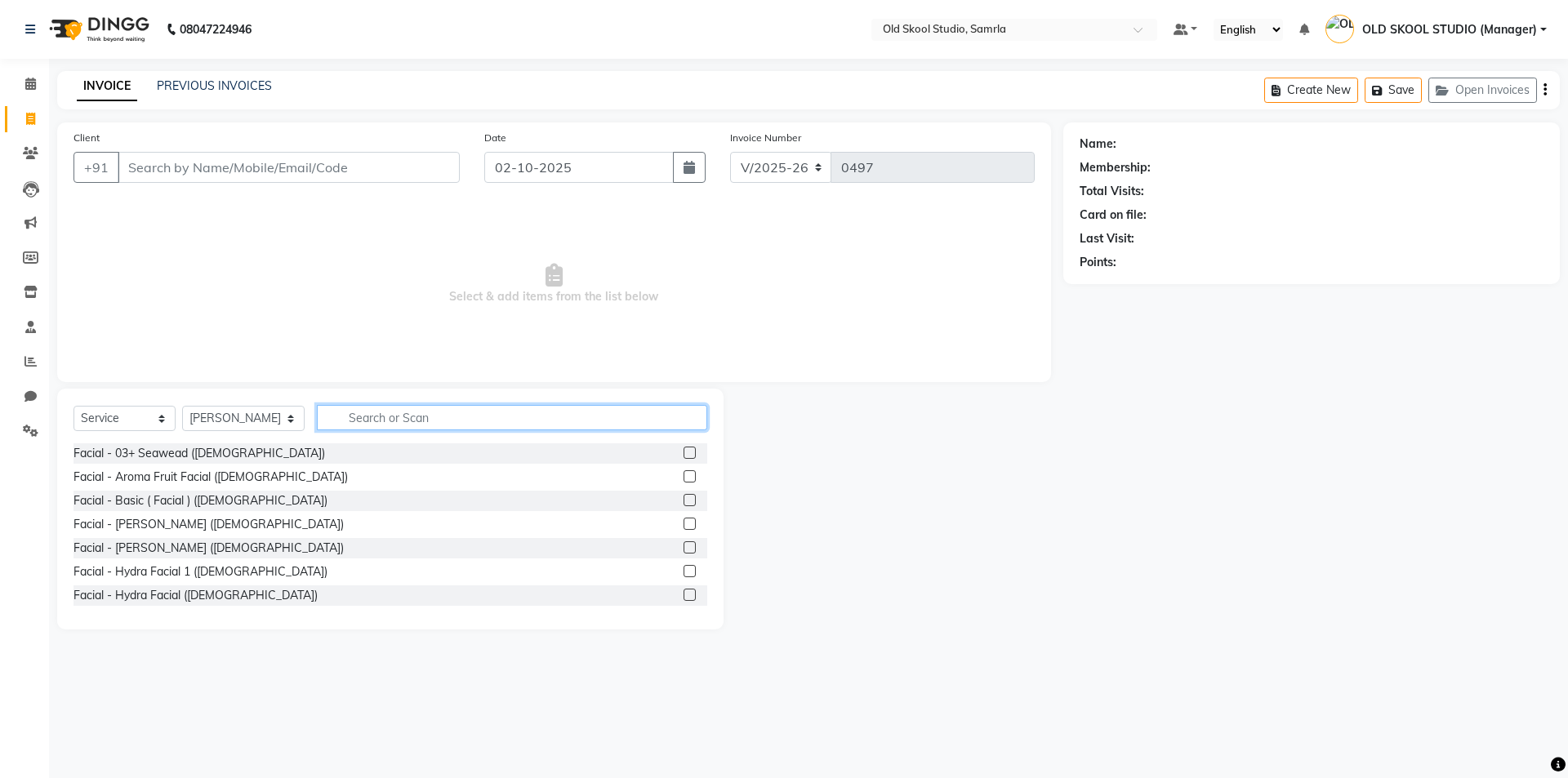
click at [407, 421] on input "text" at bounding box center [512, 416] width 390 height 25
click at [392, 416] on input "text" at bounding box center [512, 416] width 390 height 25
